Goal: Task Accomplishment & Management: Manage account settings

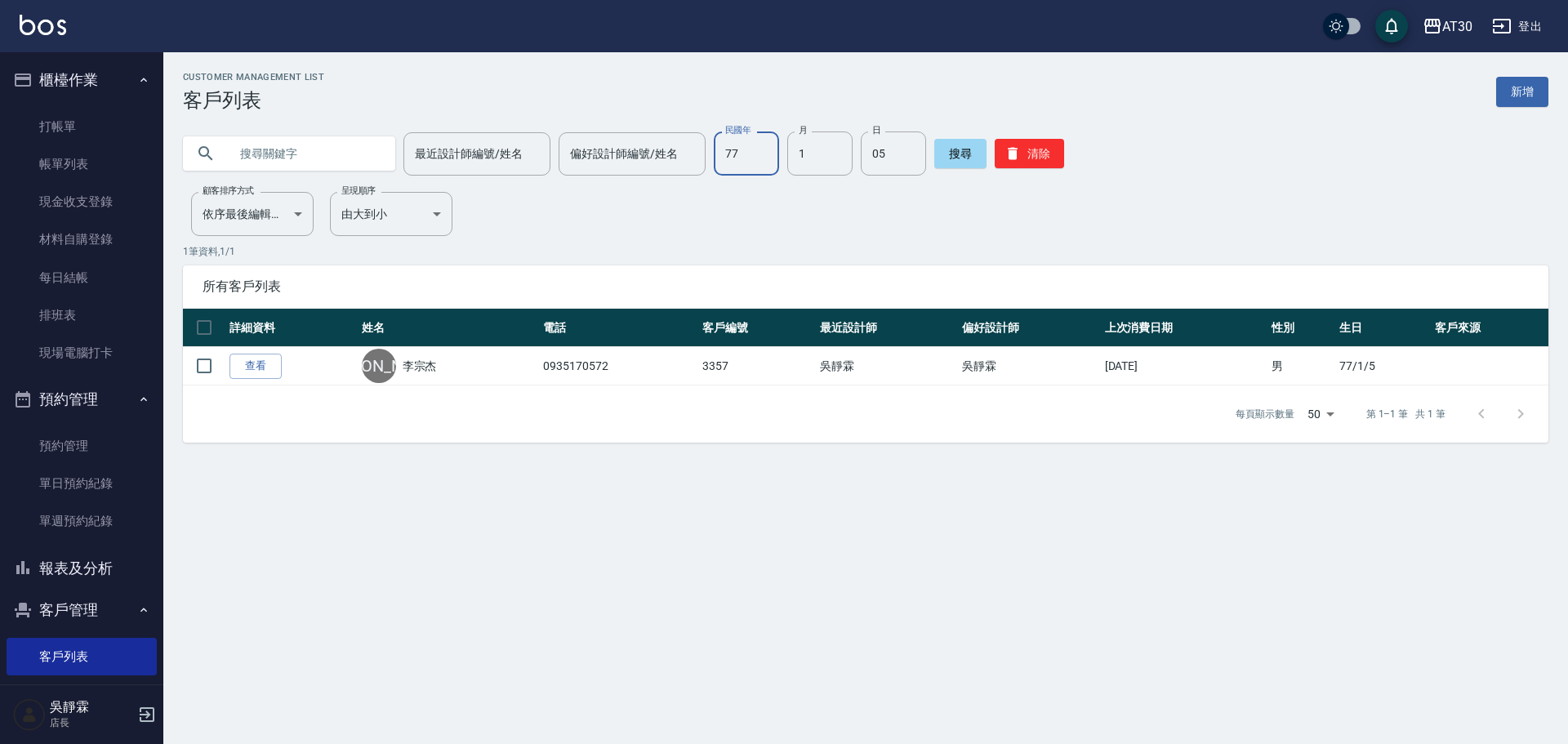
click at [737, 161] on input "77" at bounding box center [746, 153] width 65 height 44
type input "93"
type input "6"
type input "5"
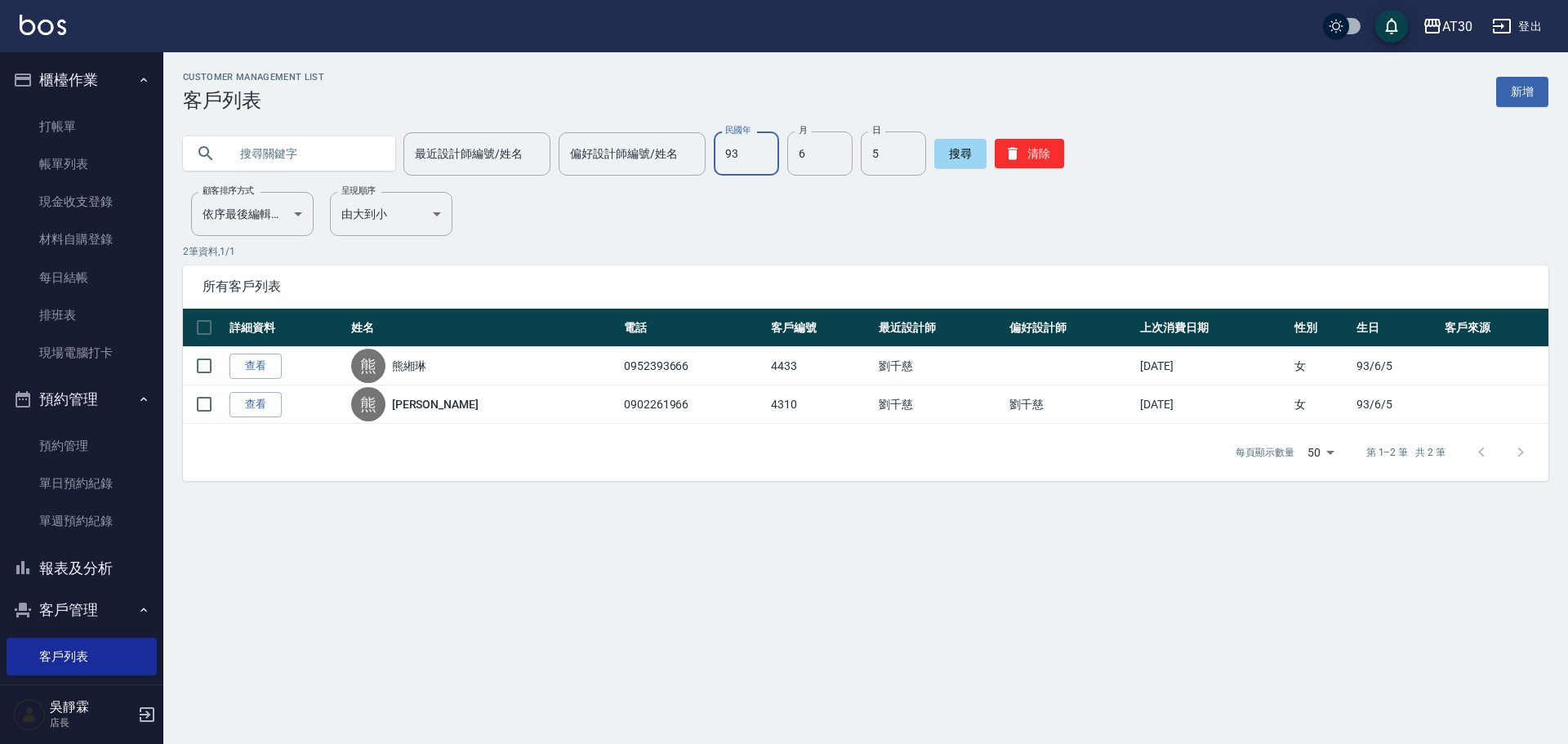
click at [738, 163] on input "93" at bounding box center [746, 153] width 65 height 44
type input "97"
type input "5"
type input "7"
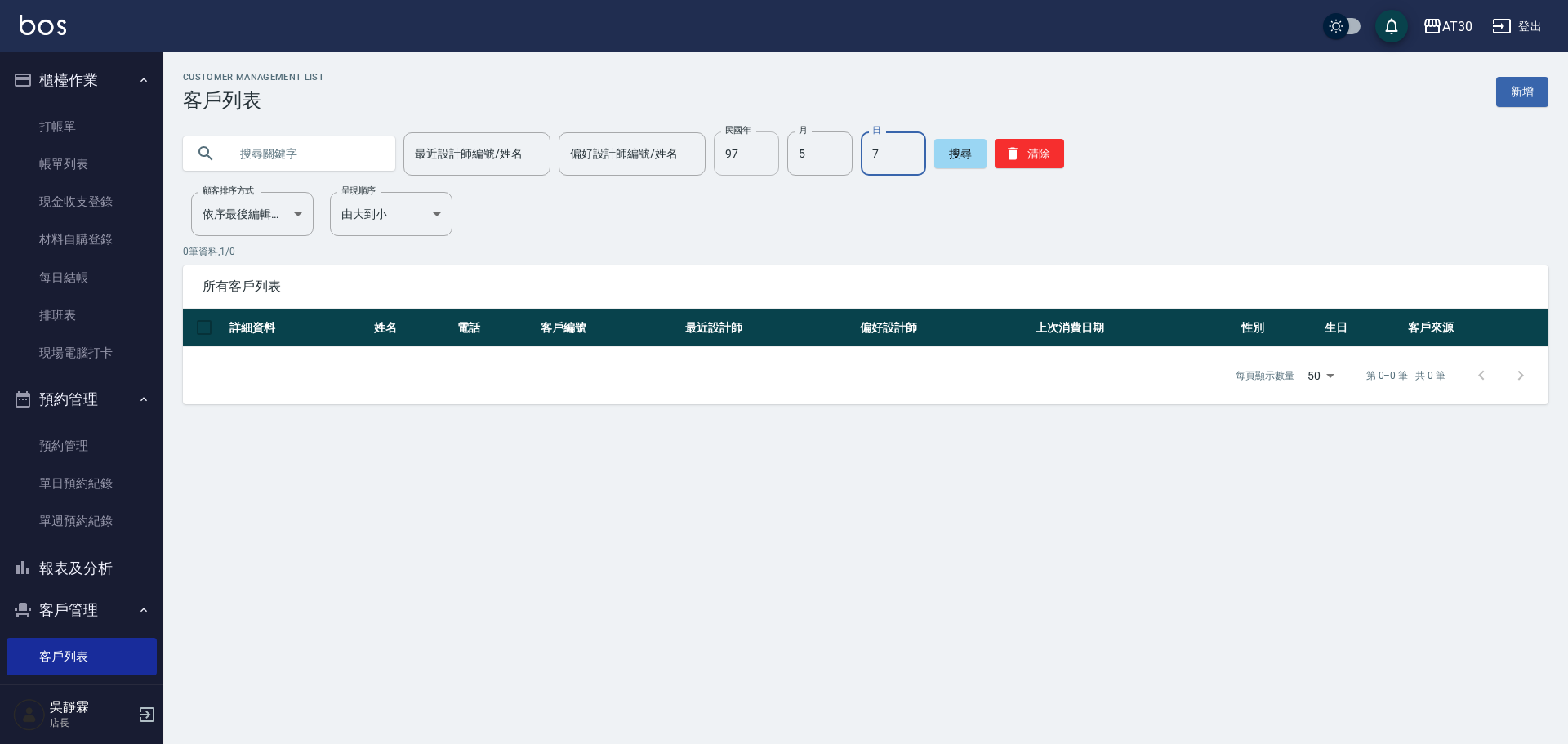
click at [765, 160] on input "97" at bounding box center [746, 153] width 65 height 44
type input "95"
